Goal: Check status: Check status

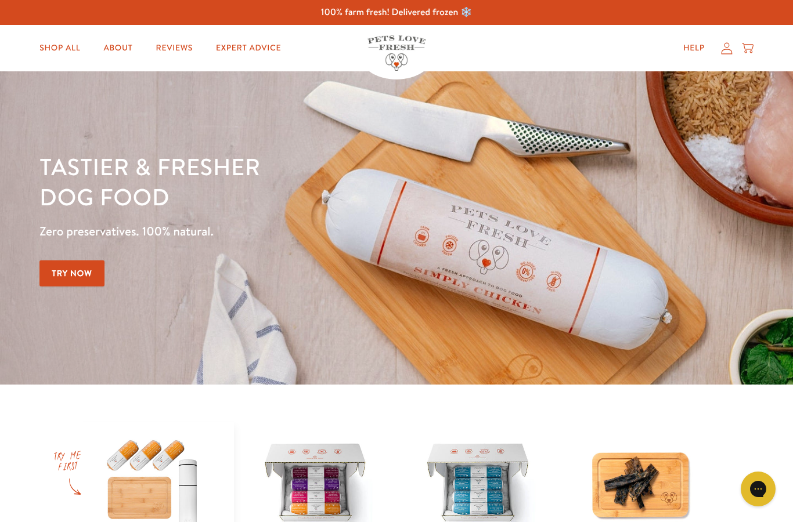
click at [721, 50] on icon at bounding box center [727, 48] width 12 height 12
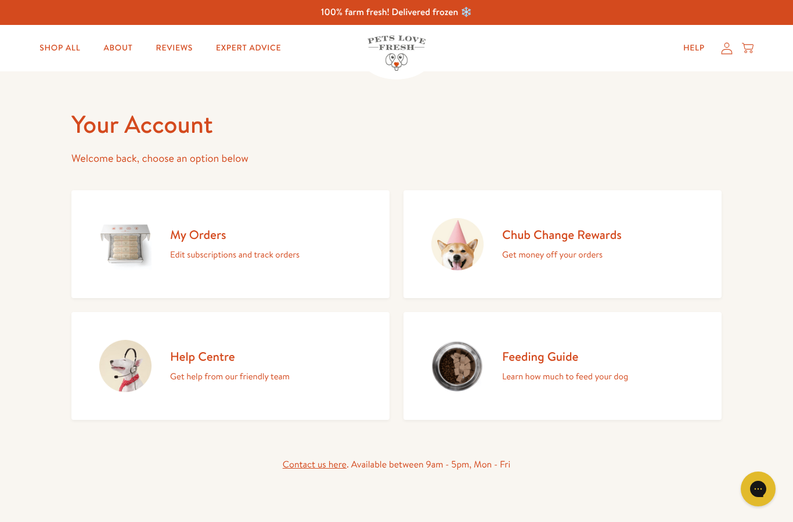
click at [220, 248] on p "Edit subscriptions and track orders" at bounding box center [234, 254] width 129 height 15
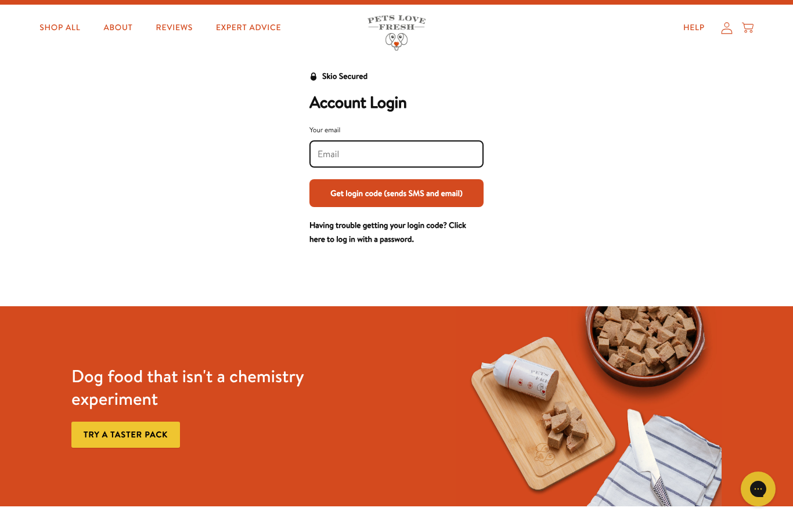
click at [401, 150] on input "Your email" at bounding box center [396, 154] width 158 height 13
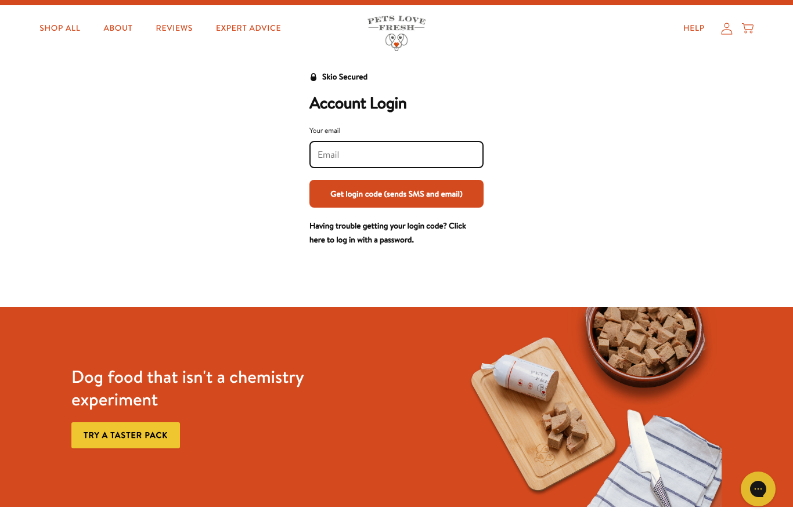
type input "emsbird@sky.com"
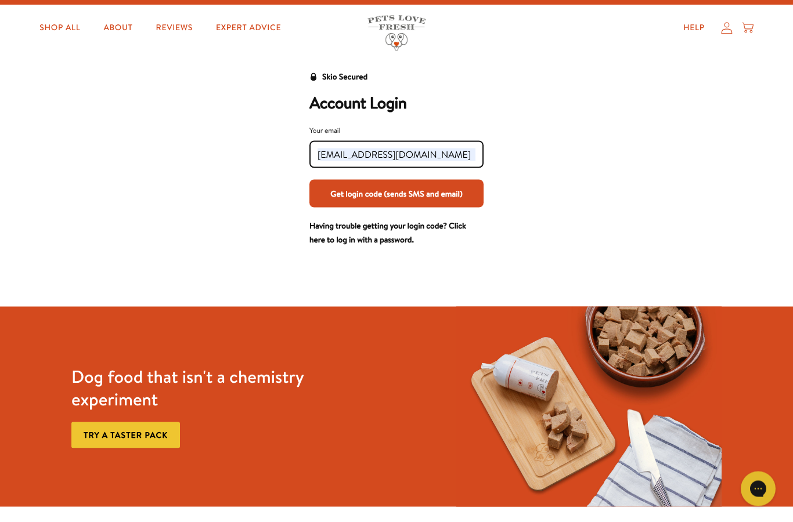
click at [446, 187] on button "Get login code (sends SMS and email)" at bounding box center [396, 194] width 174 height 28
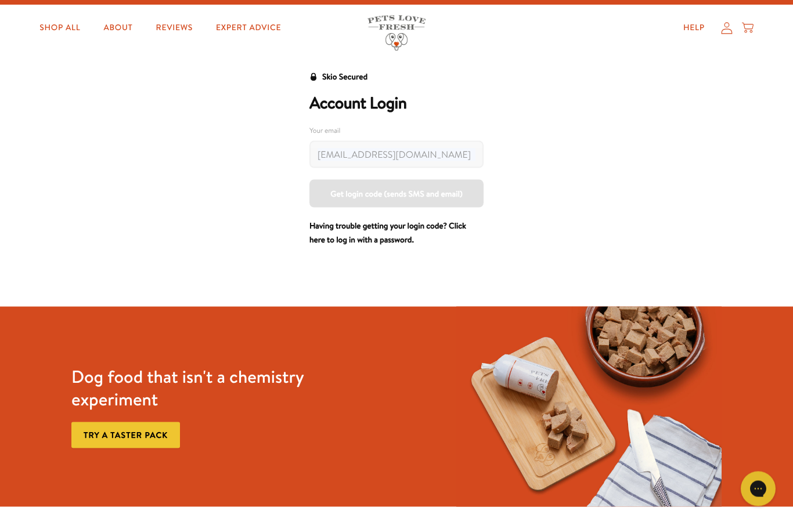
scroll to position [20, 0]
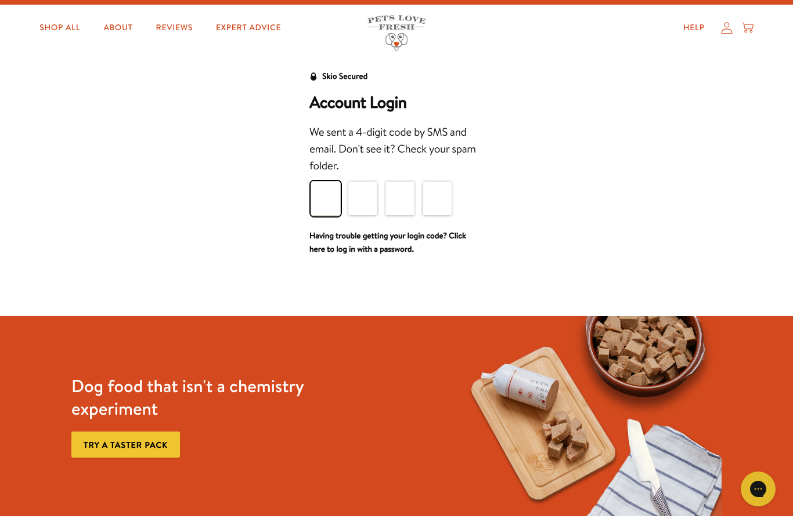
click at [319, 194] on input "Please enter your pin code" at bounding box center [326, 198] width 30 height 35
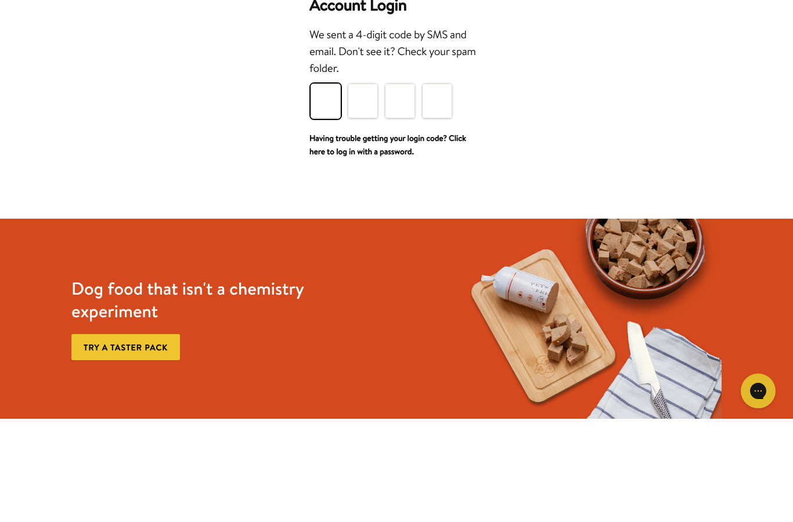
type input "7"
type input "2"
type input "0"
type input "9"
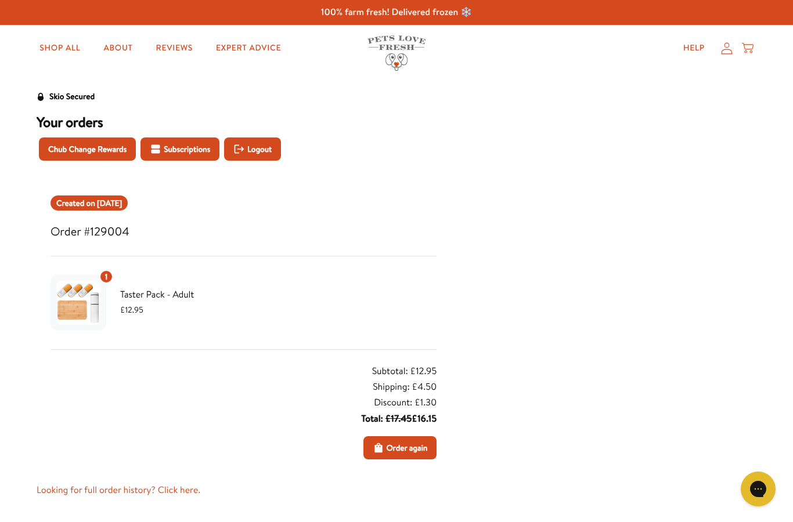
click at [184, 146] on span "Subscriptions" at bounding box center [187, 149] width 46 height 13
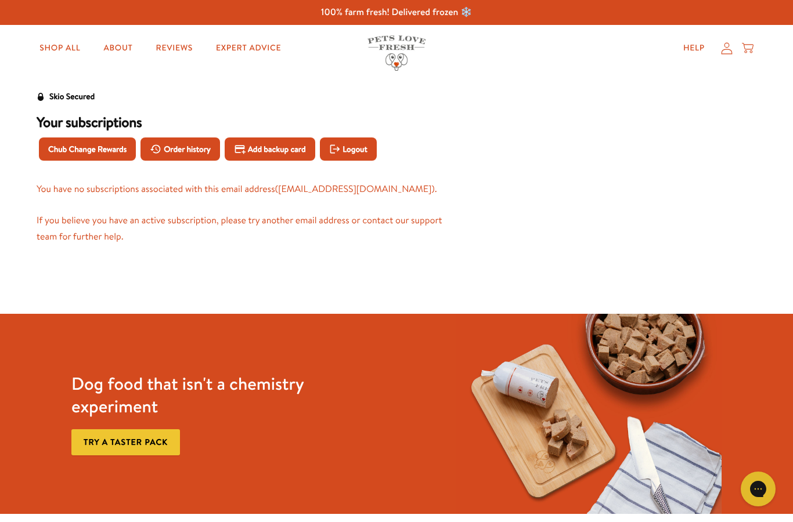
click at [721, 51] on icon at bounding box center [726, 48] width 11 height 12
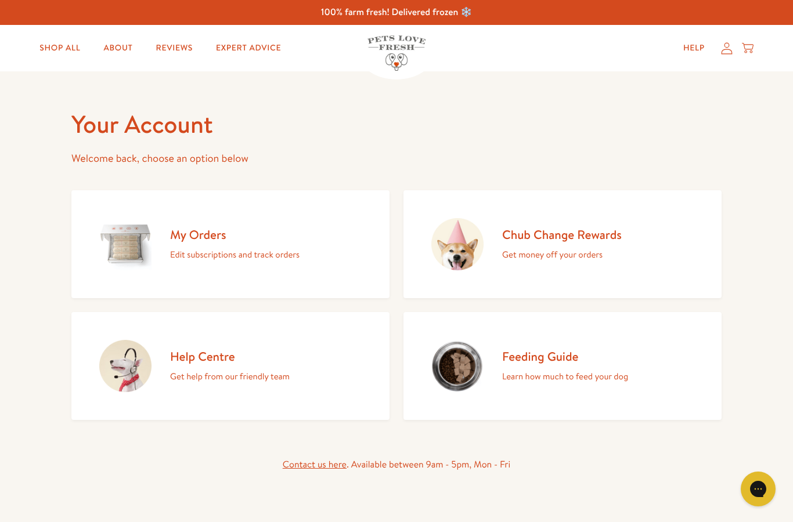
click at [273, 232] on h2 "My Orders" at bounding box center [234, 235] width 129 height 16
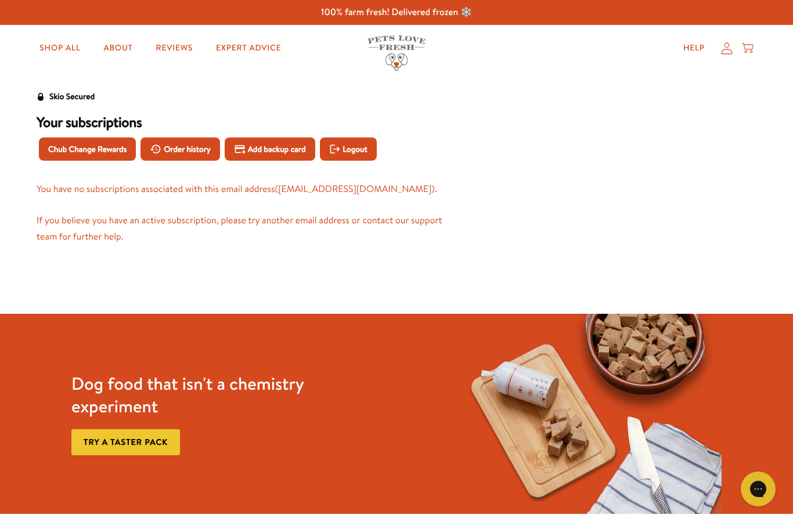
click at [727, 50] on icon at bounding box center [727, 48] width 12 height 12
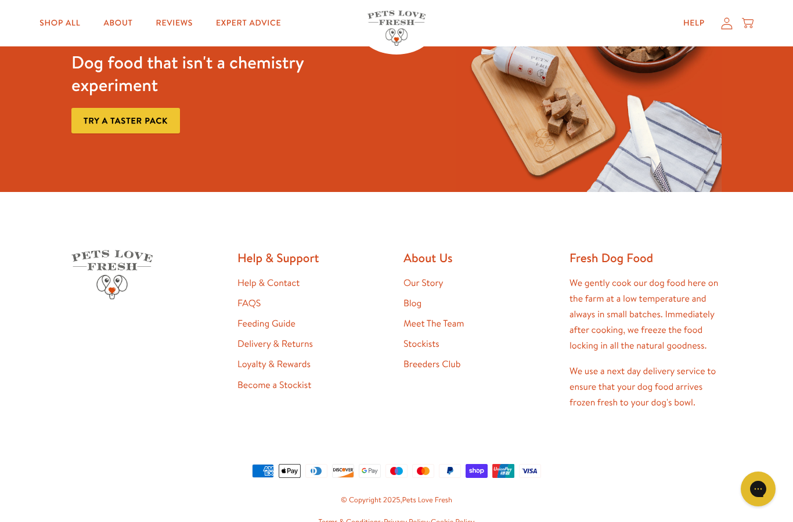
scroll to position [560, 0]
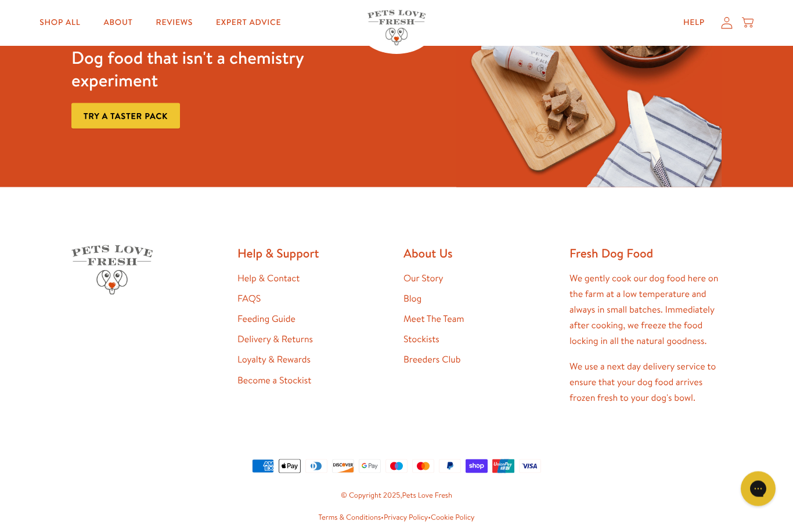
click at [302, 344] on link "Delivery & Returns" at bounding box center [274, 339] width 75 height 13
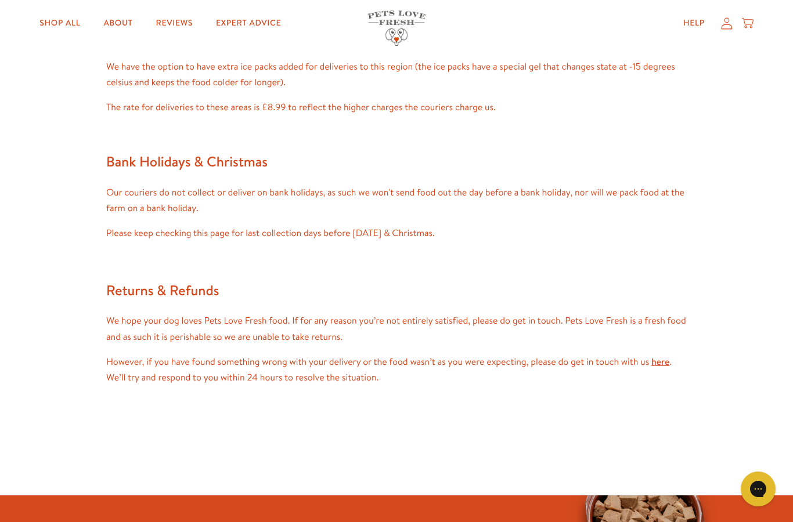
scroll to position [916, 0]
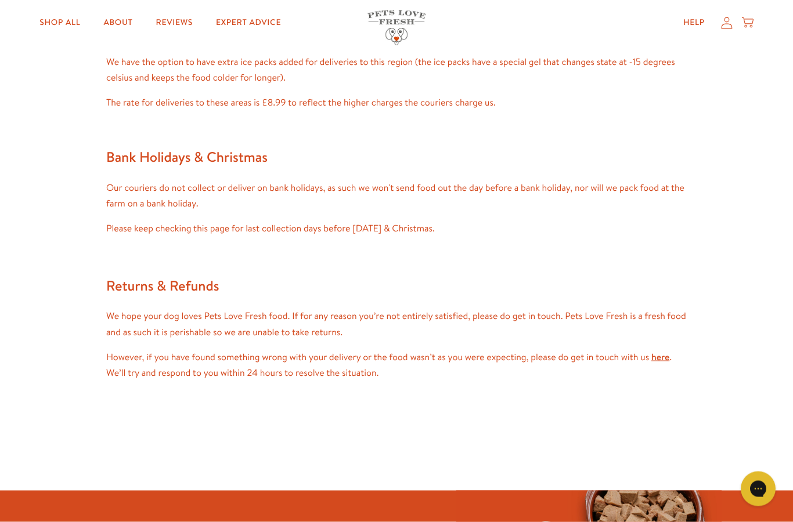
click at [669, 356] on link "here" at bounding box center [660, 357] width 18 height 13
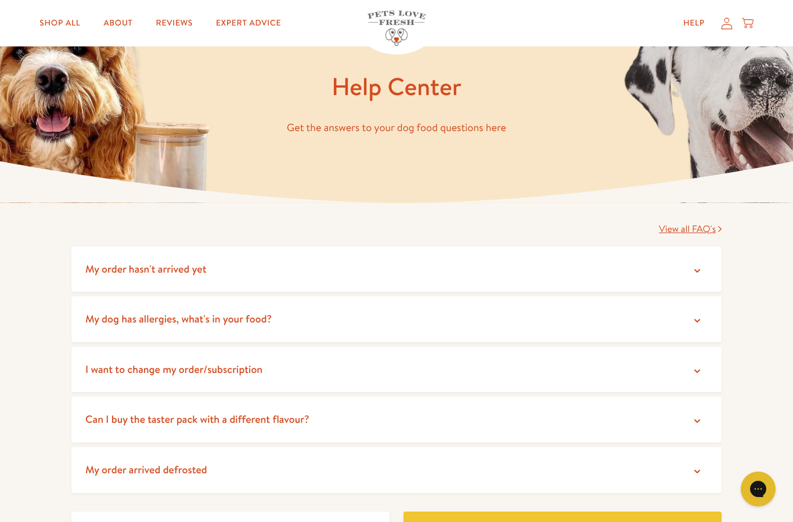
scroll to position [46, 0]
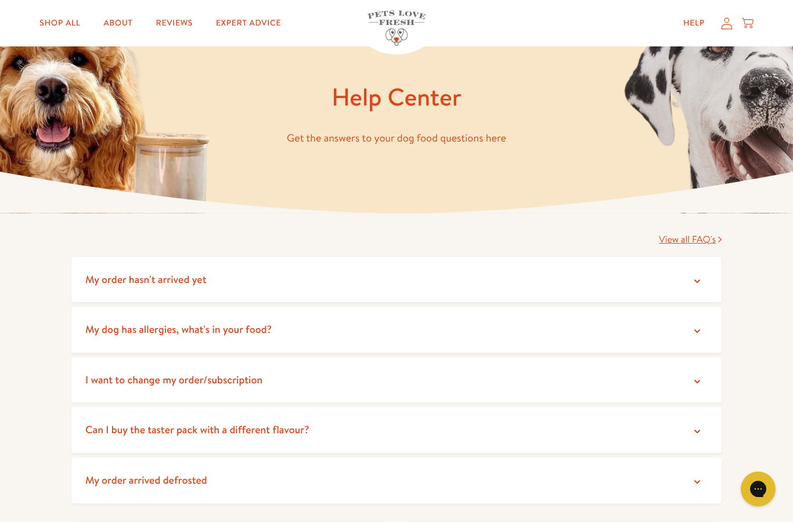
click at [693, 481] on icon at bounding box center [697, 483] width 12 height 12
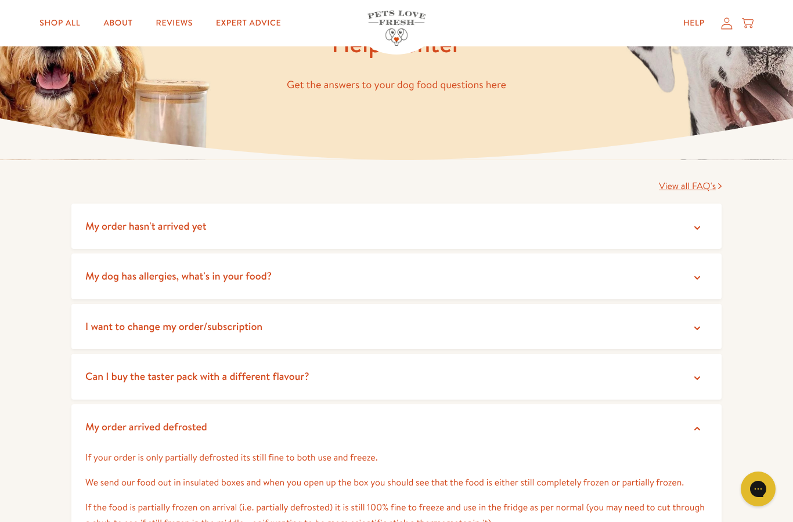
scroll to position [0, 0]
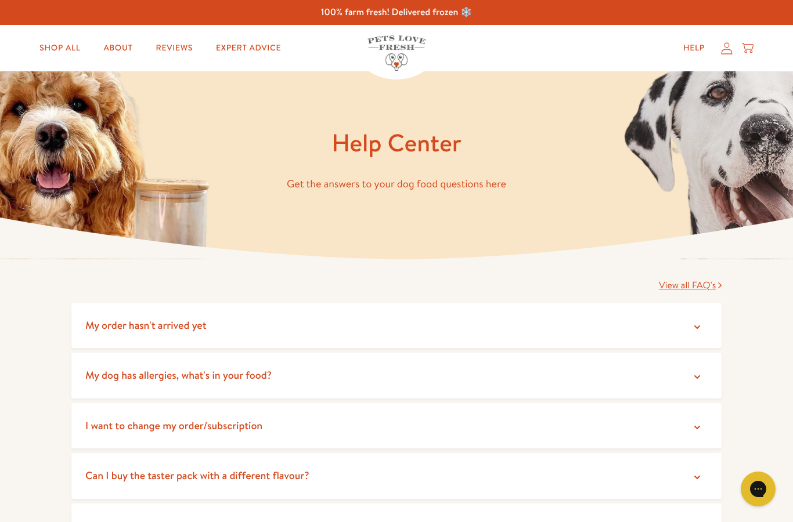
click at [731, 50] on icon at bounding box center [726, 48] width 11 height 12
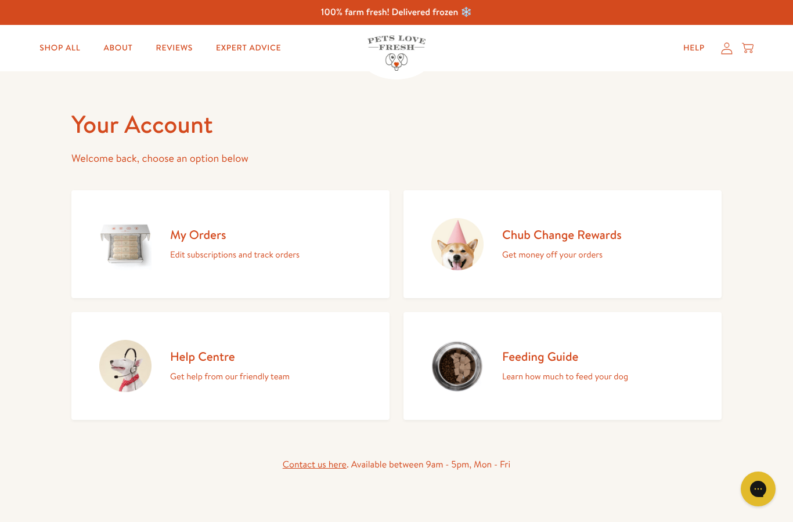
click at [207, 234] on h2 "My Orders" at bounding box center [234, 235] width 129 height 16
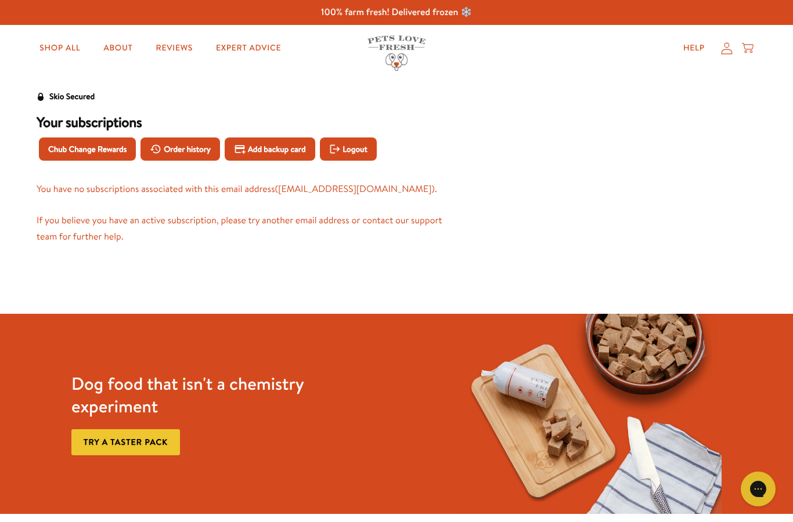
click at [181, 152] on span "Order history" at bounding box center [187, 149] width 47 height 13
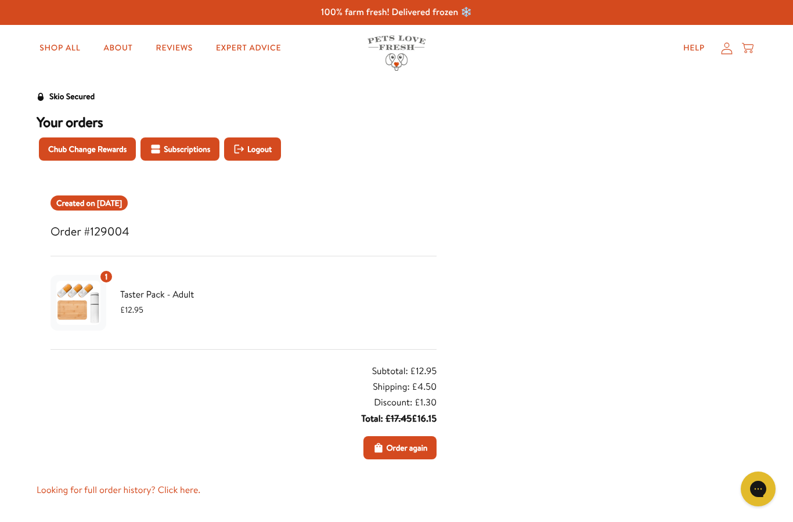
click at [727, 45] on icon at bounding box center [727, 48] width 12 height 12
